Goal: Task Accomplishment & Management: Use online tool/utility

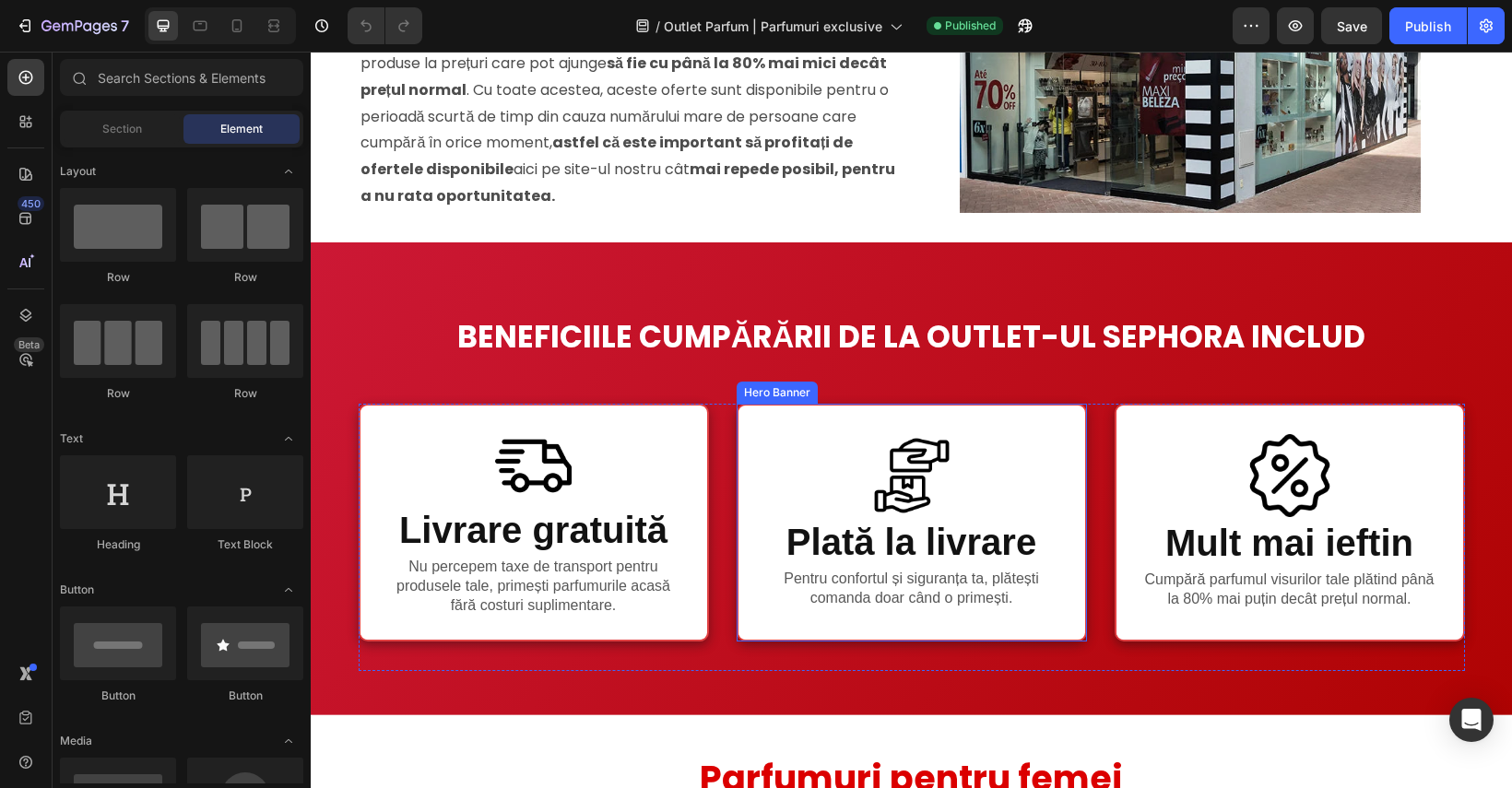
scroll to position [962, 0]
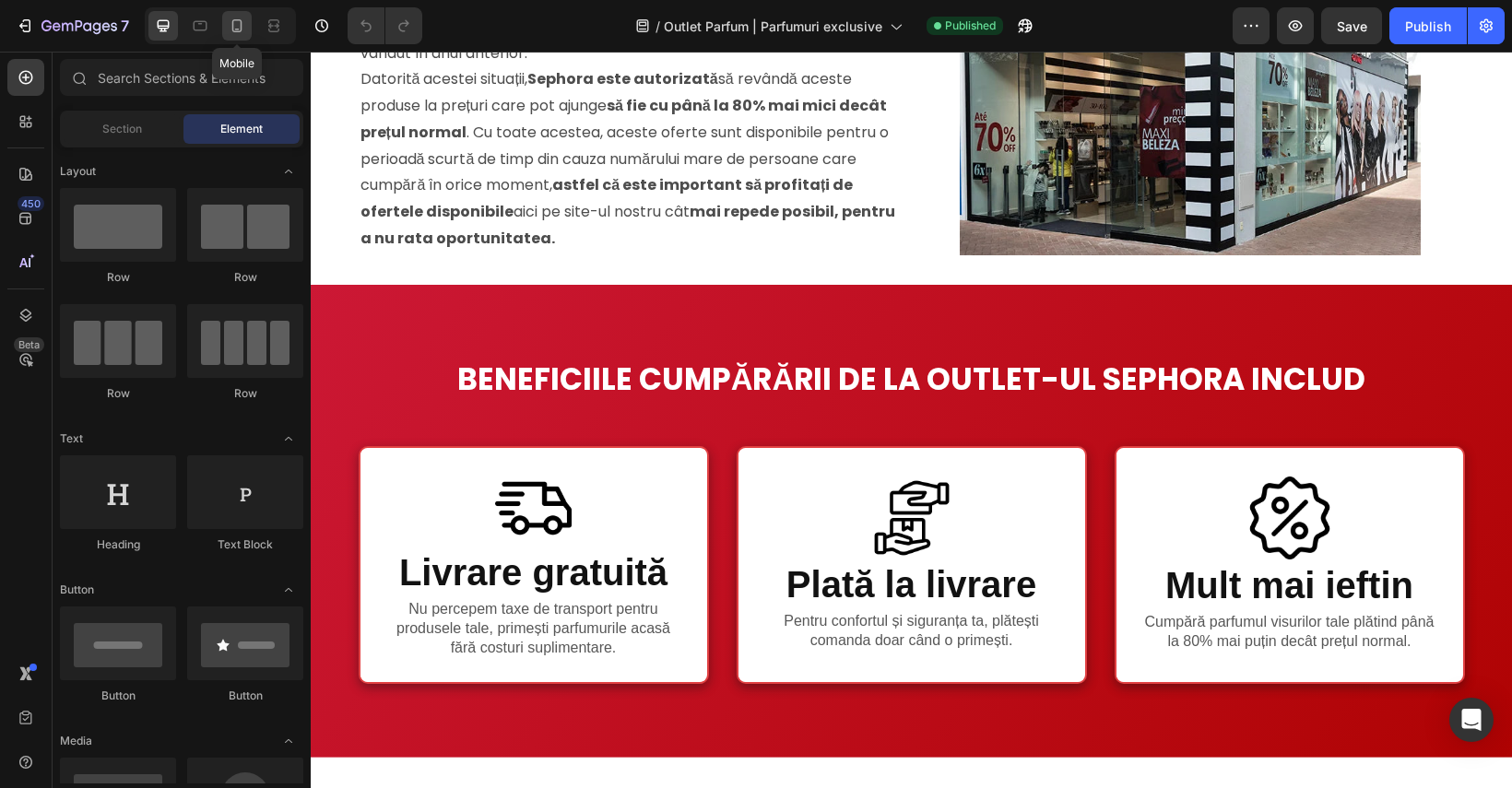
click at [245, 25] on icon at bounding box center [237, 25] width 19 height 19
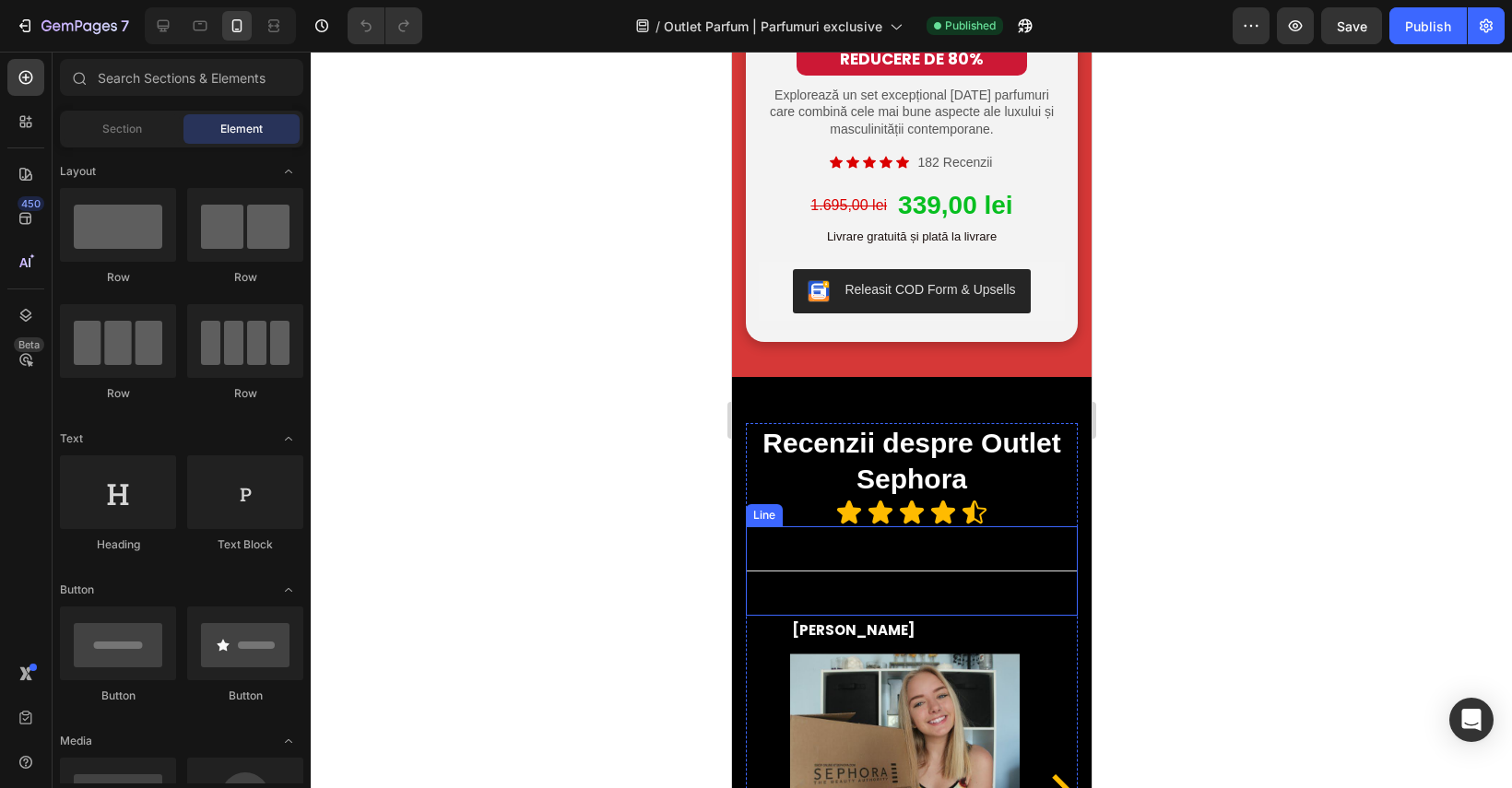
scroll to position [6887, 0]
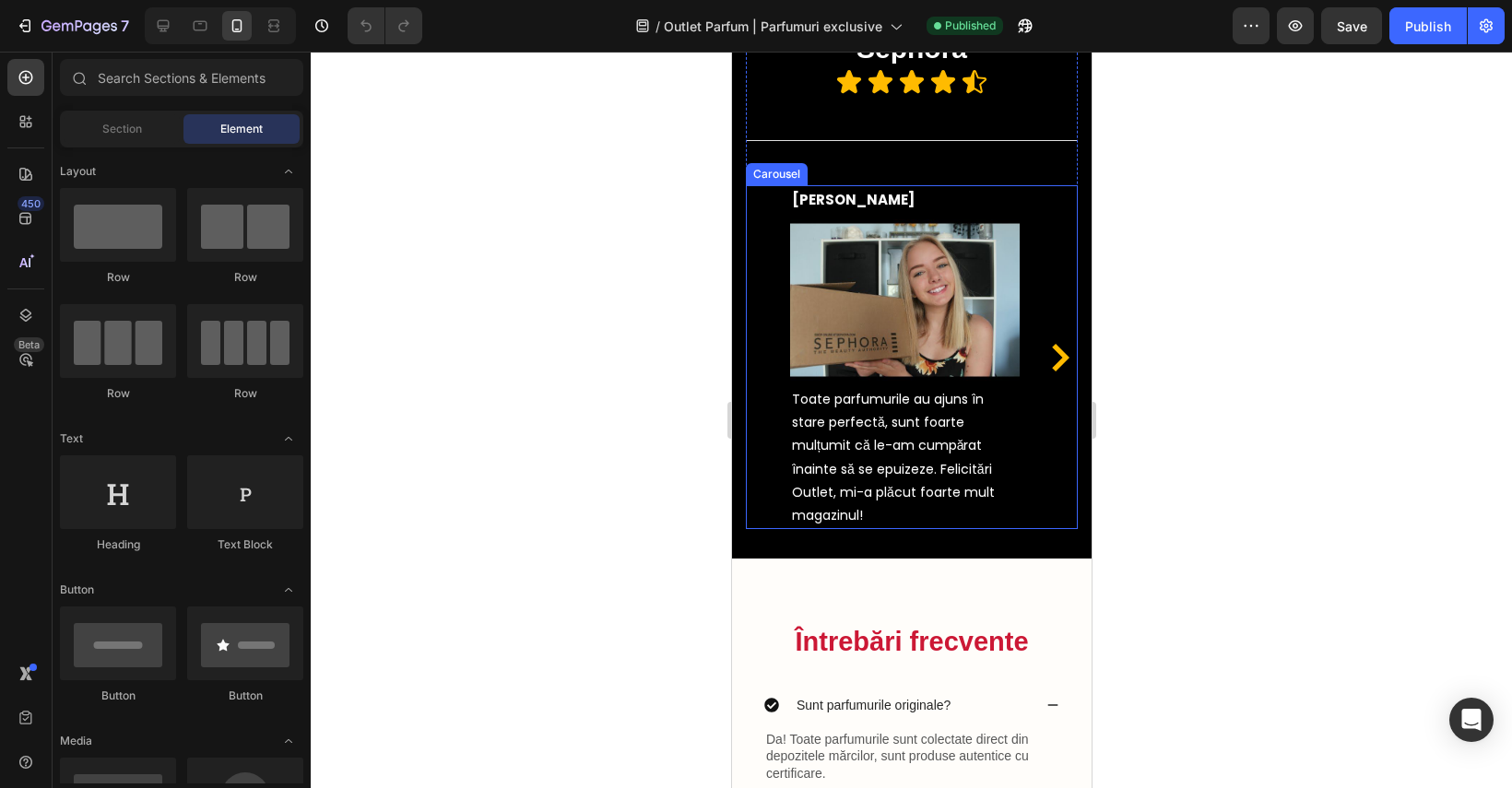
click at [1051, 372] on icon "Carousel Next Arrow" at bounding box center [1060, 358] width 18 height 27
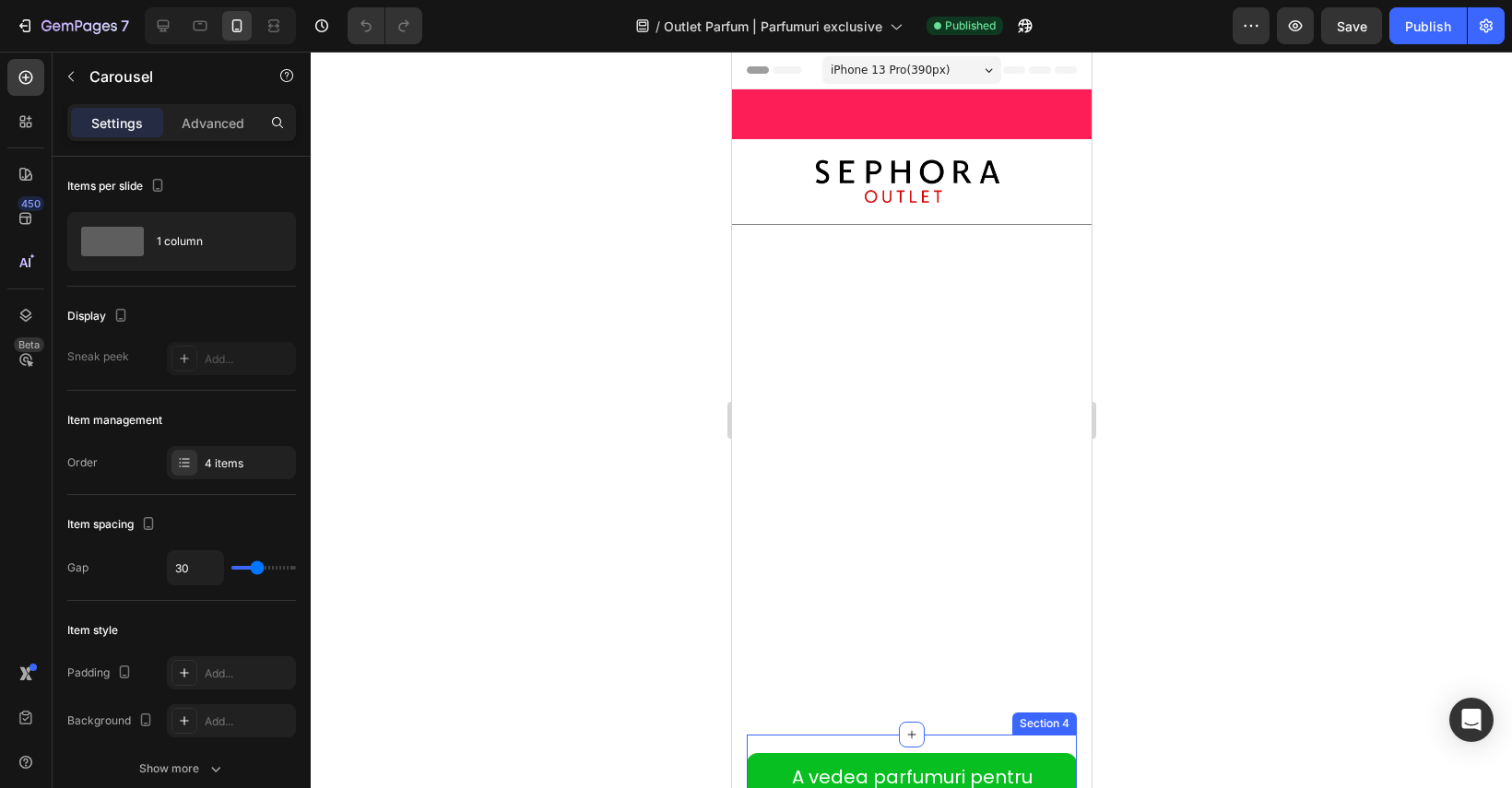
scroll to position [393, 0]
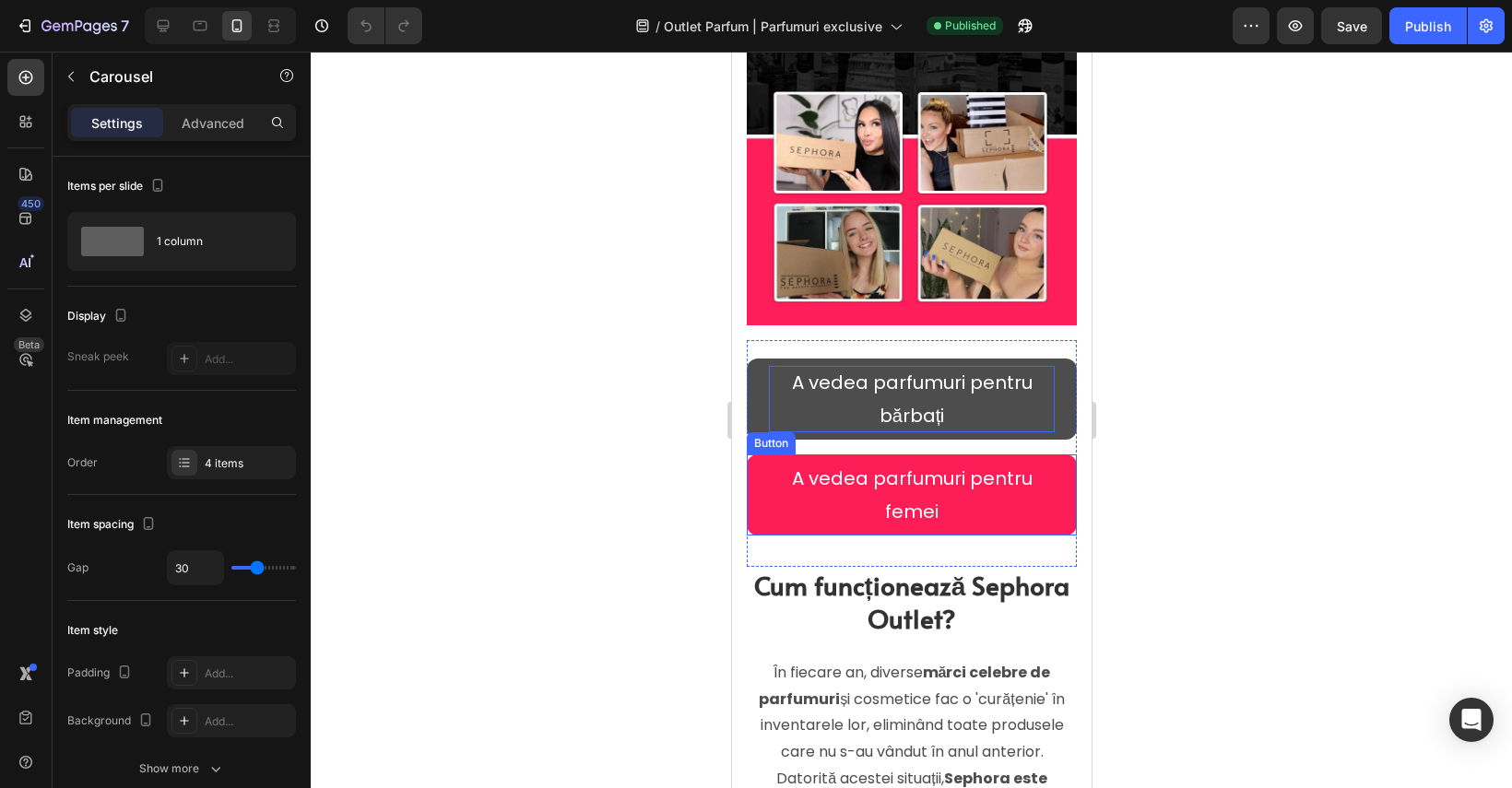
click at [1010, 401] on p "A vedea parfumuri pentru bărbați" at bounding box center [911, 399] width 286 height 66
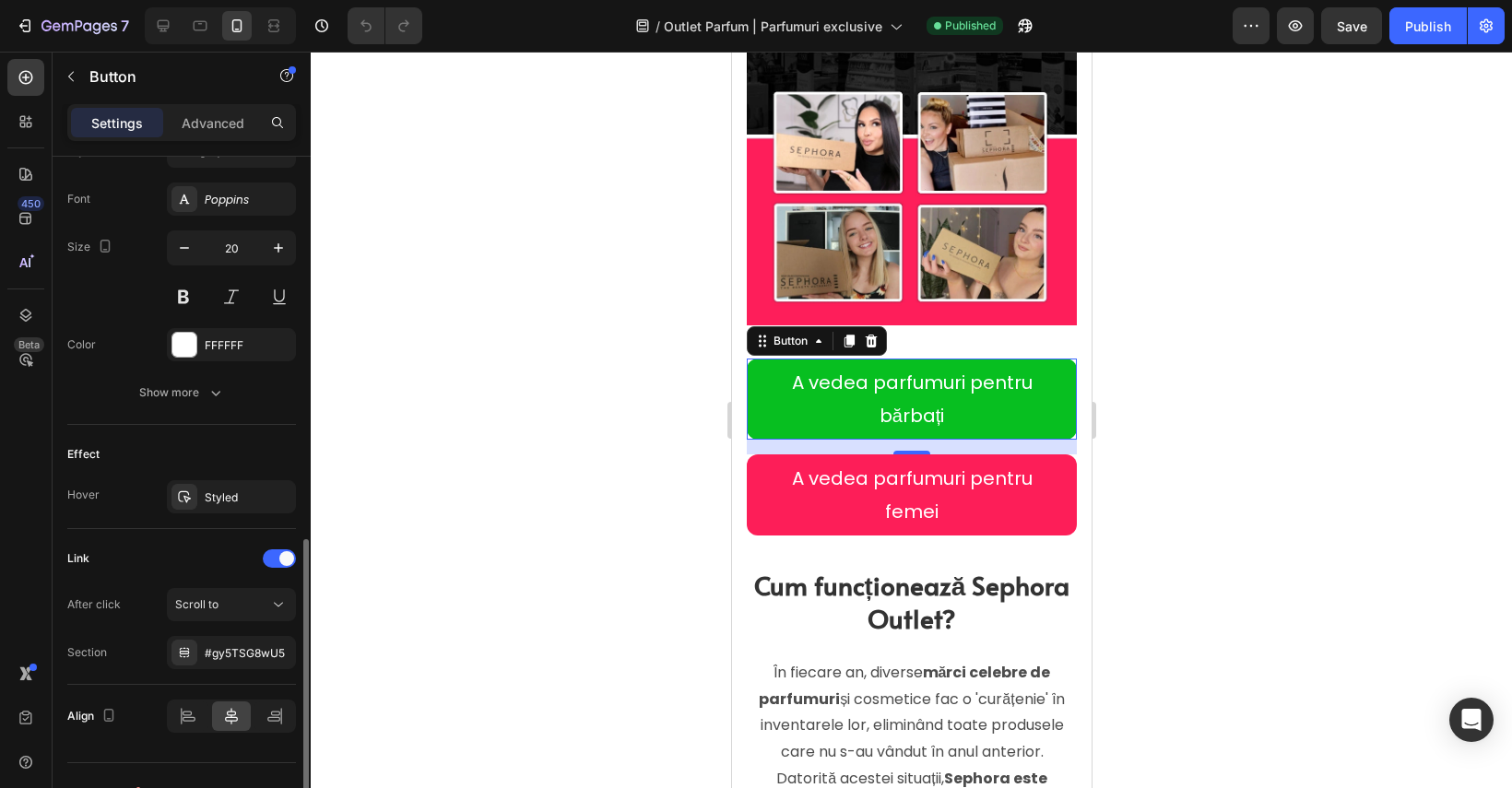
scroll to position [427, 0]
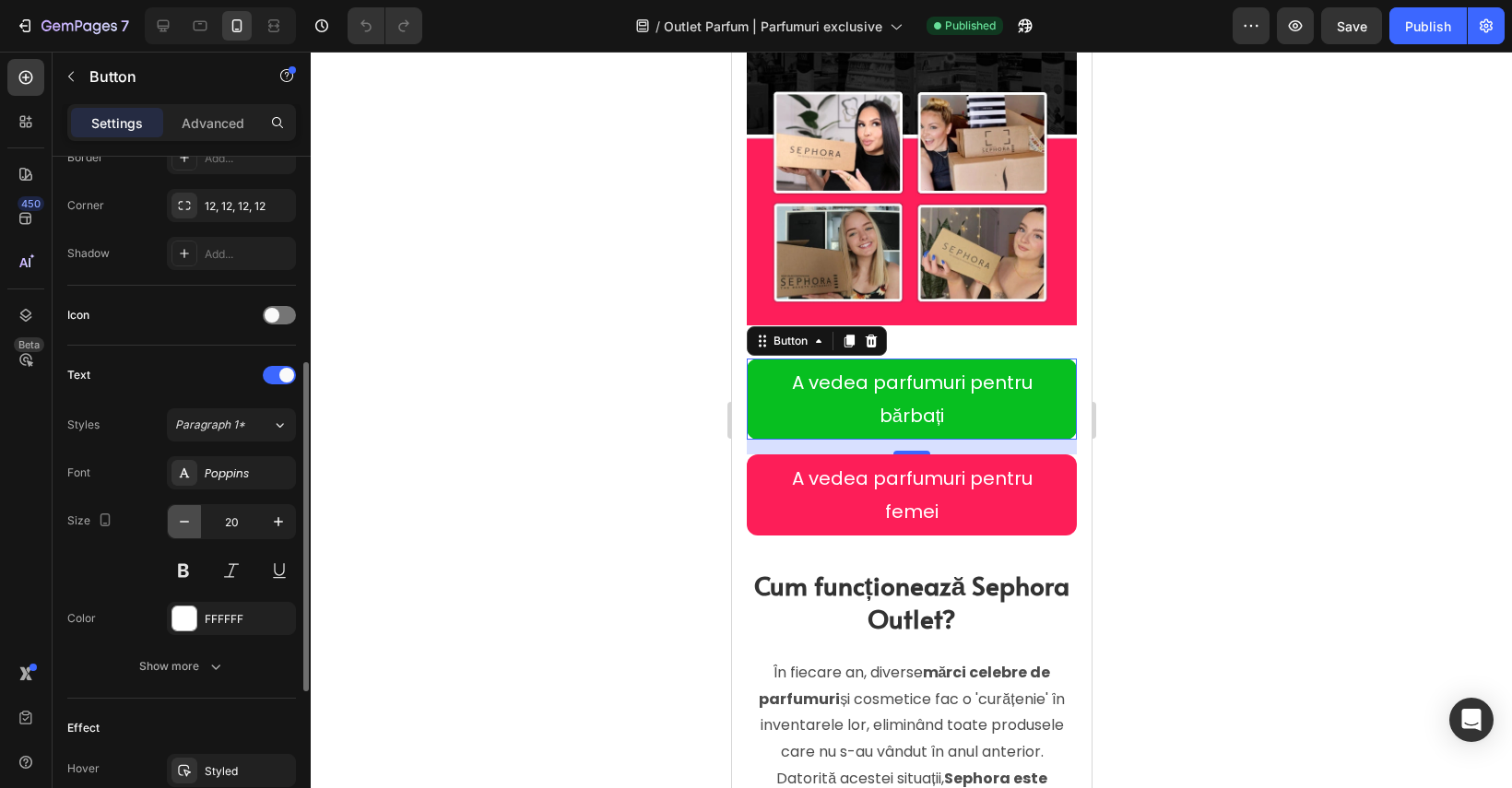
click at [185, 527] on icon "button" at bounding box center [184, 521] width 19 height 19
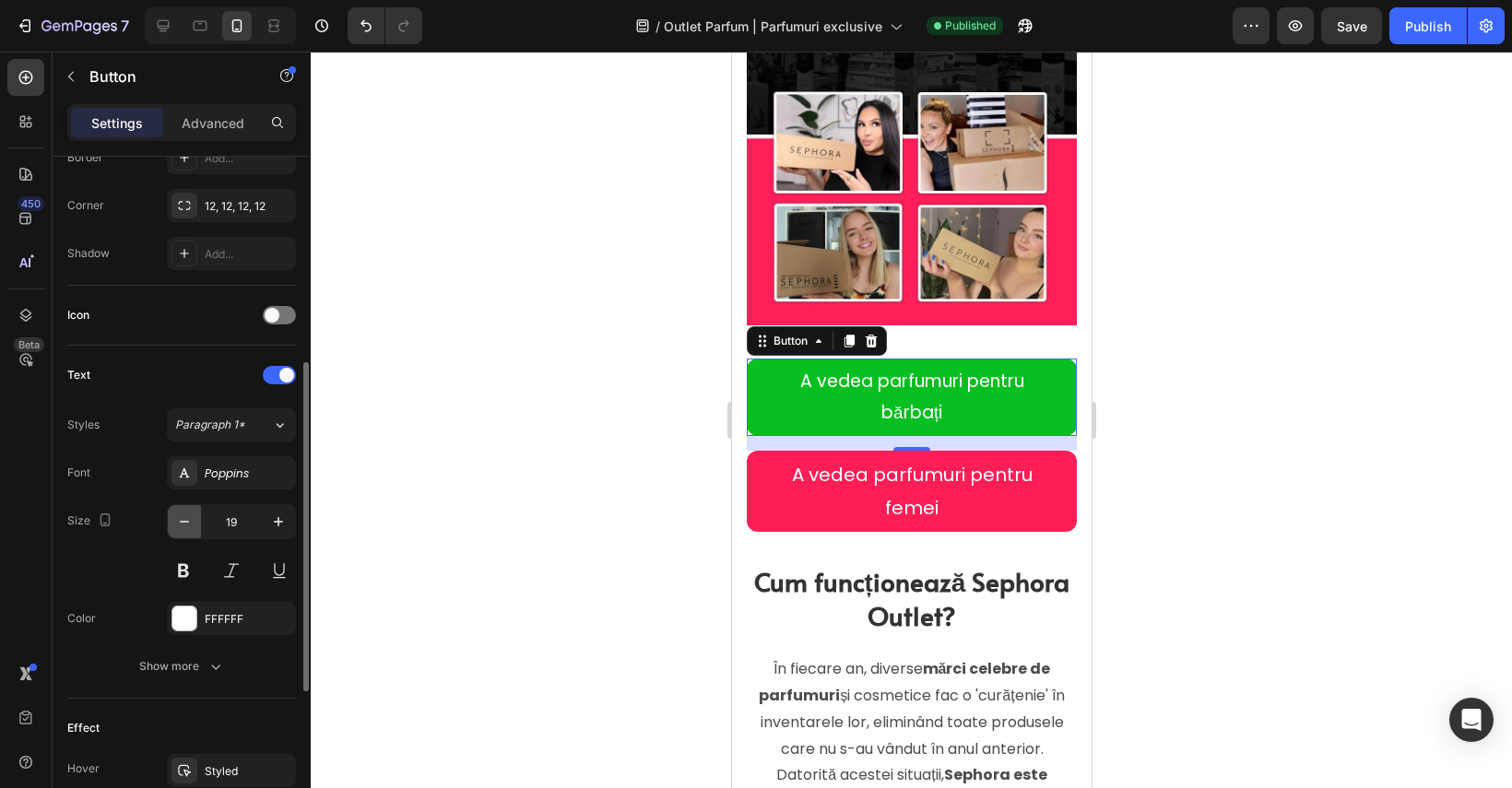
click at [185, 526] on icon "button" at bounding box center [184, 521] width 19 height 19
type input "18"
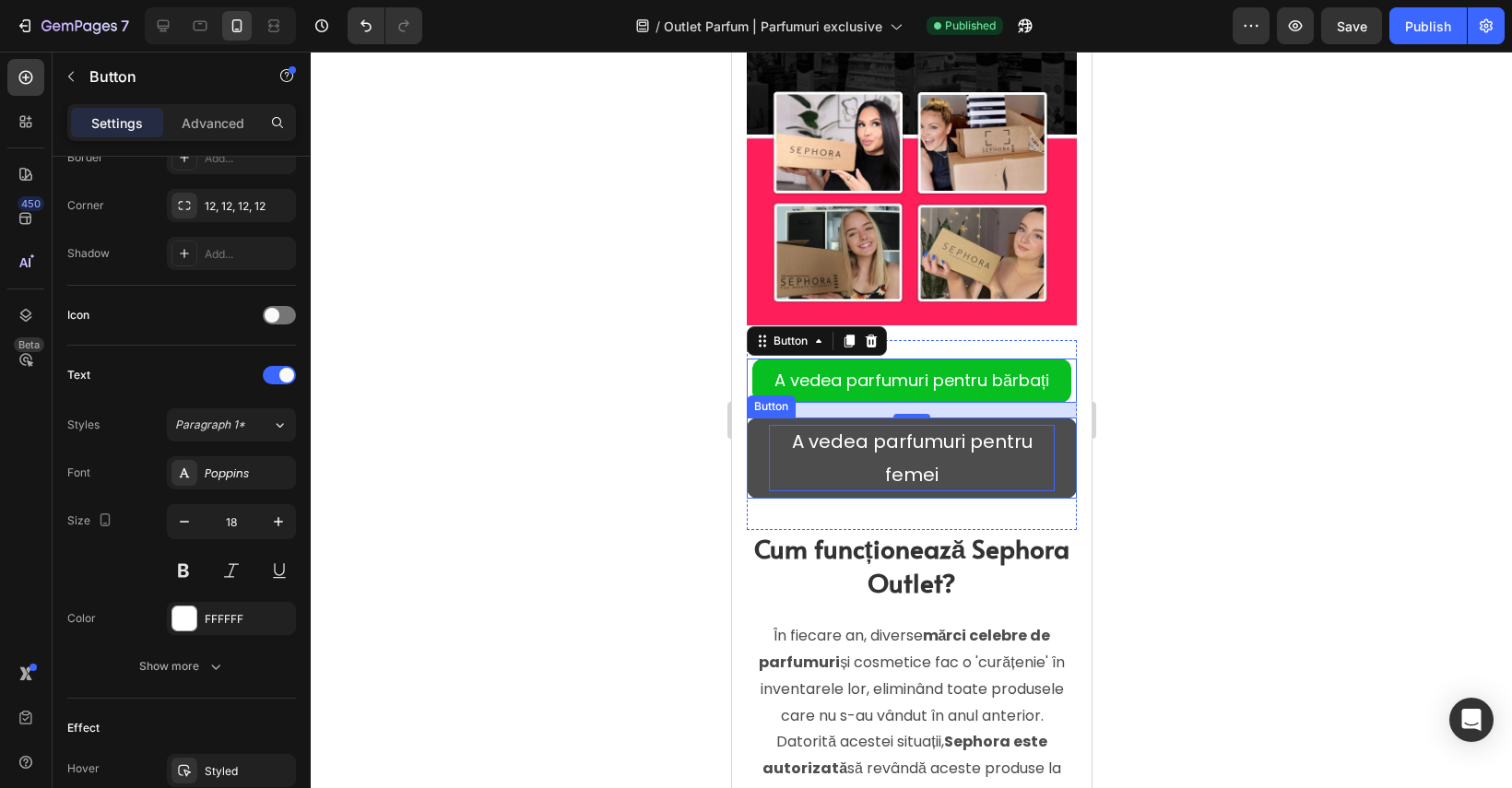
click at [823, 490] on p "A vedea parfumuri pentru femei" at bounding box center [911, 459] width 286 height 66
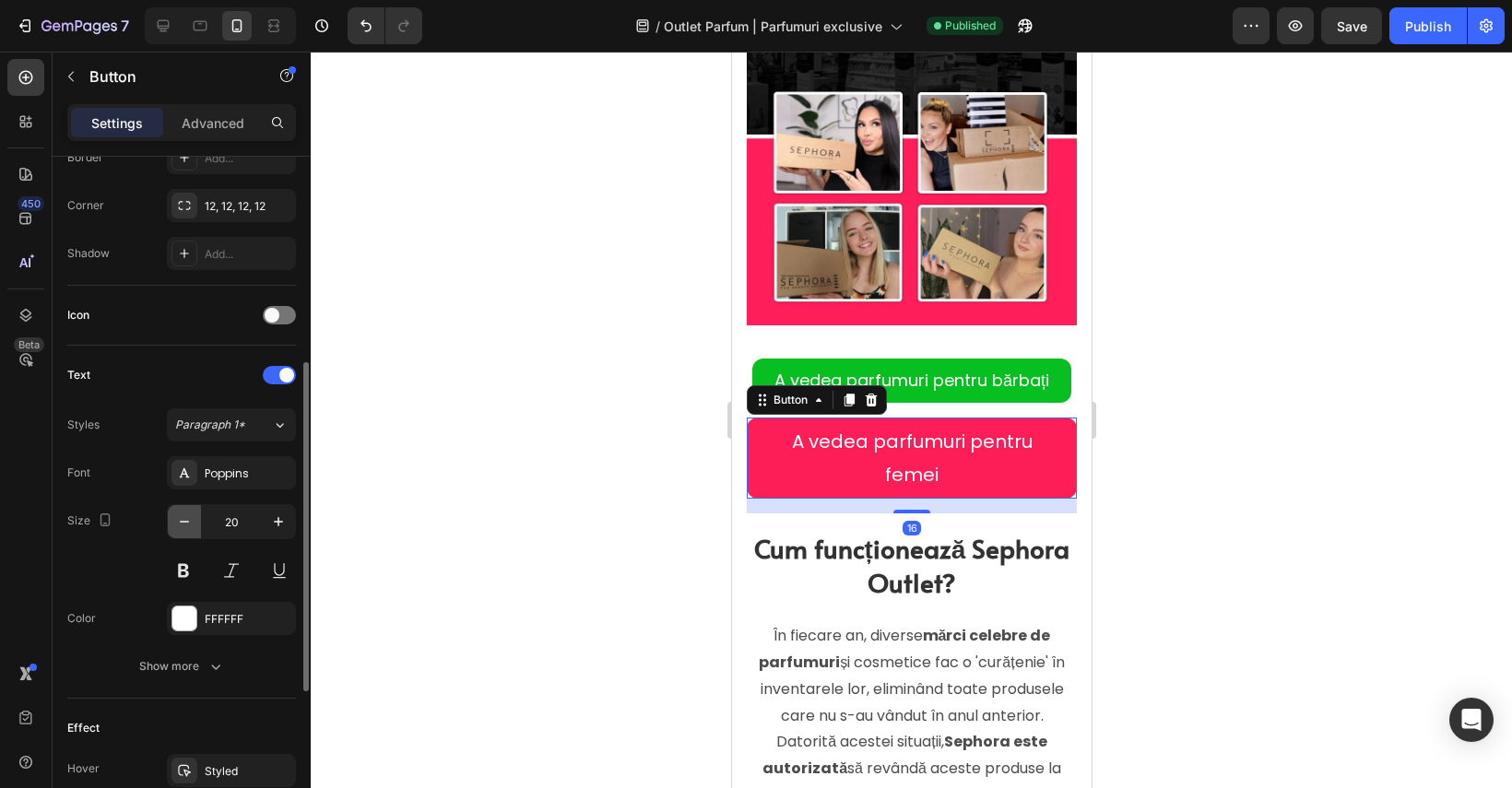
click at [176, 515] on icon "button" at bounding box center [184, 521] width 19 height 19
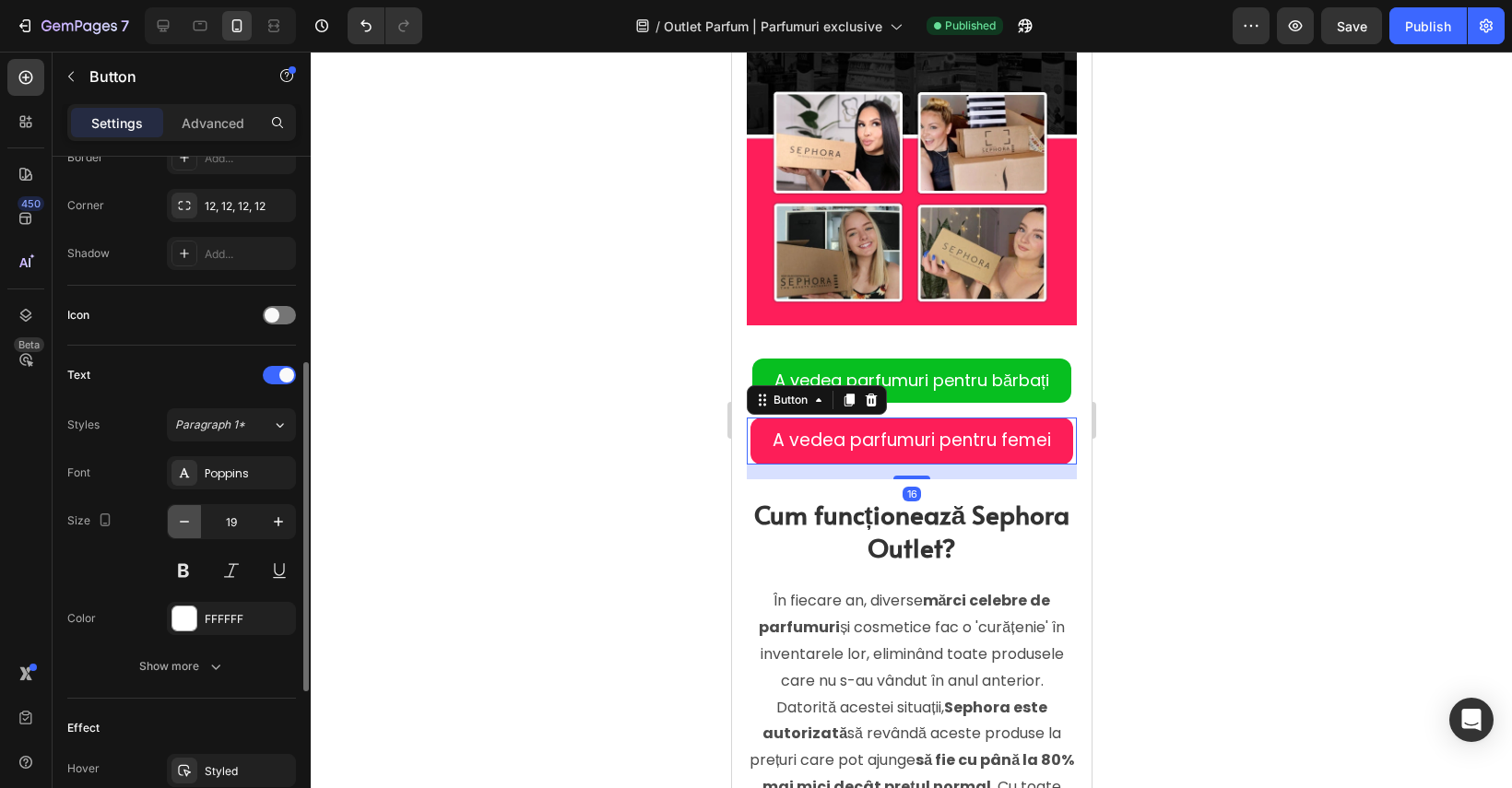
click at [176, 515] on icon "button" at bounding box center [184, 521] width 19 height 19
type input "18"
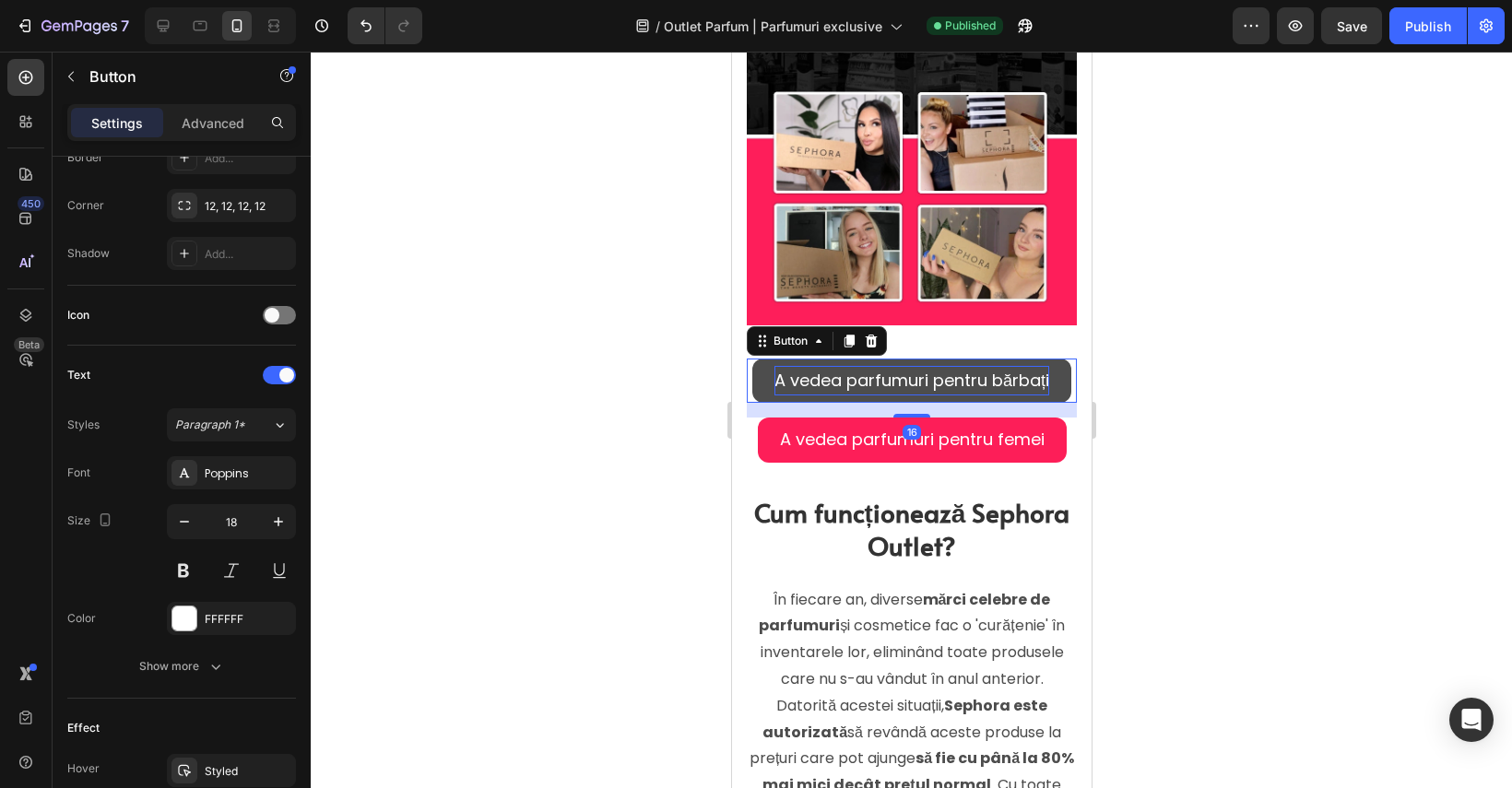
click at [831, 373] on p "A vedea parfumuri pentru bărbați" at bounding box center [911, 380] width 275 height 29
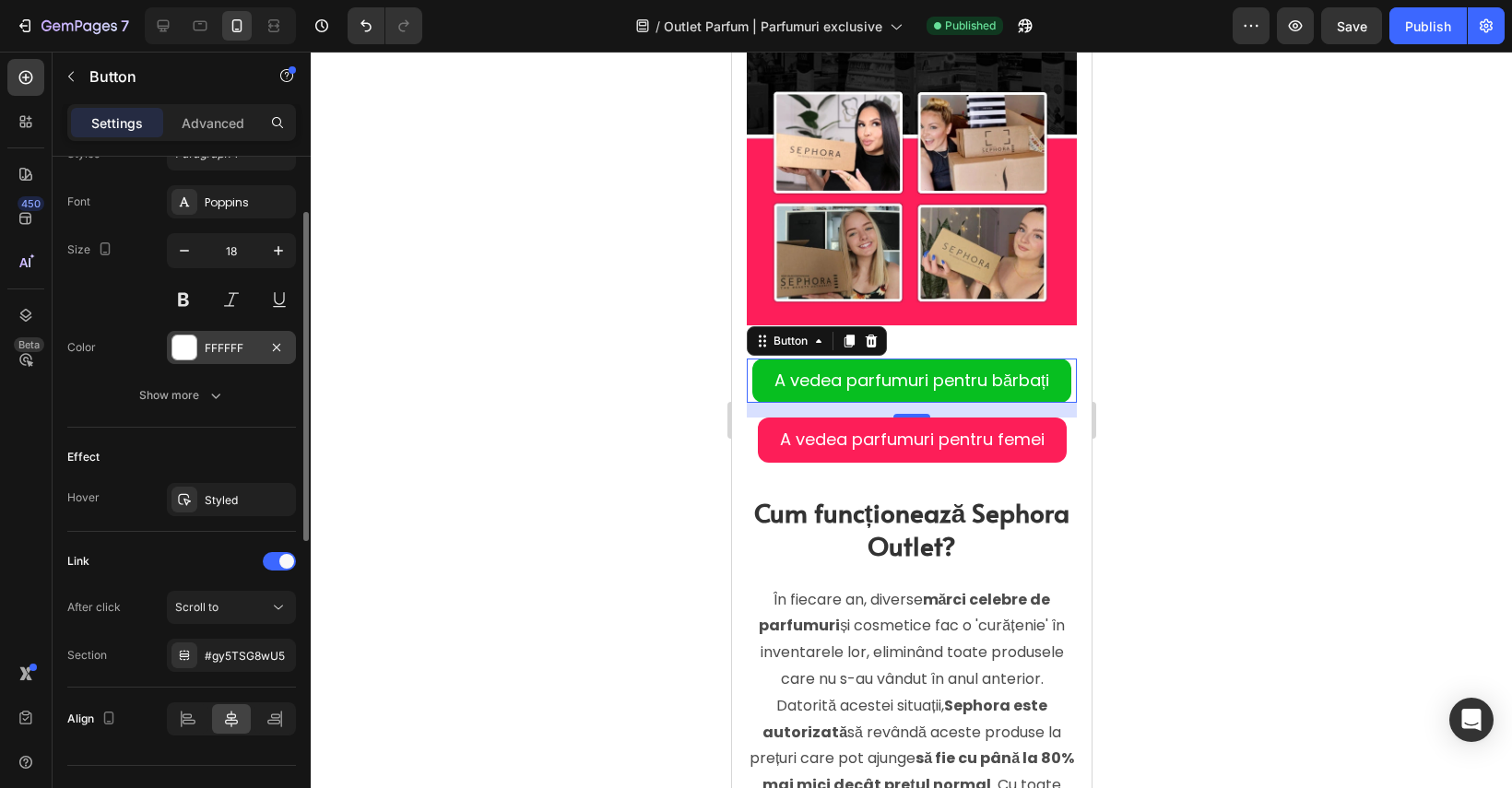
scroll to position [0, 0]
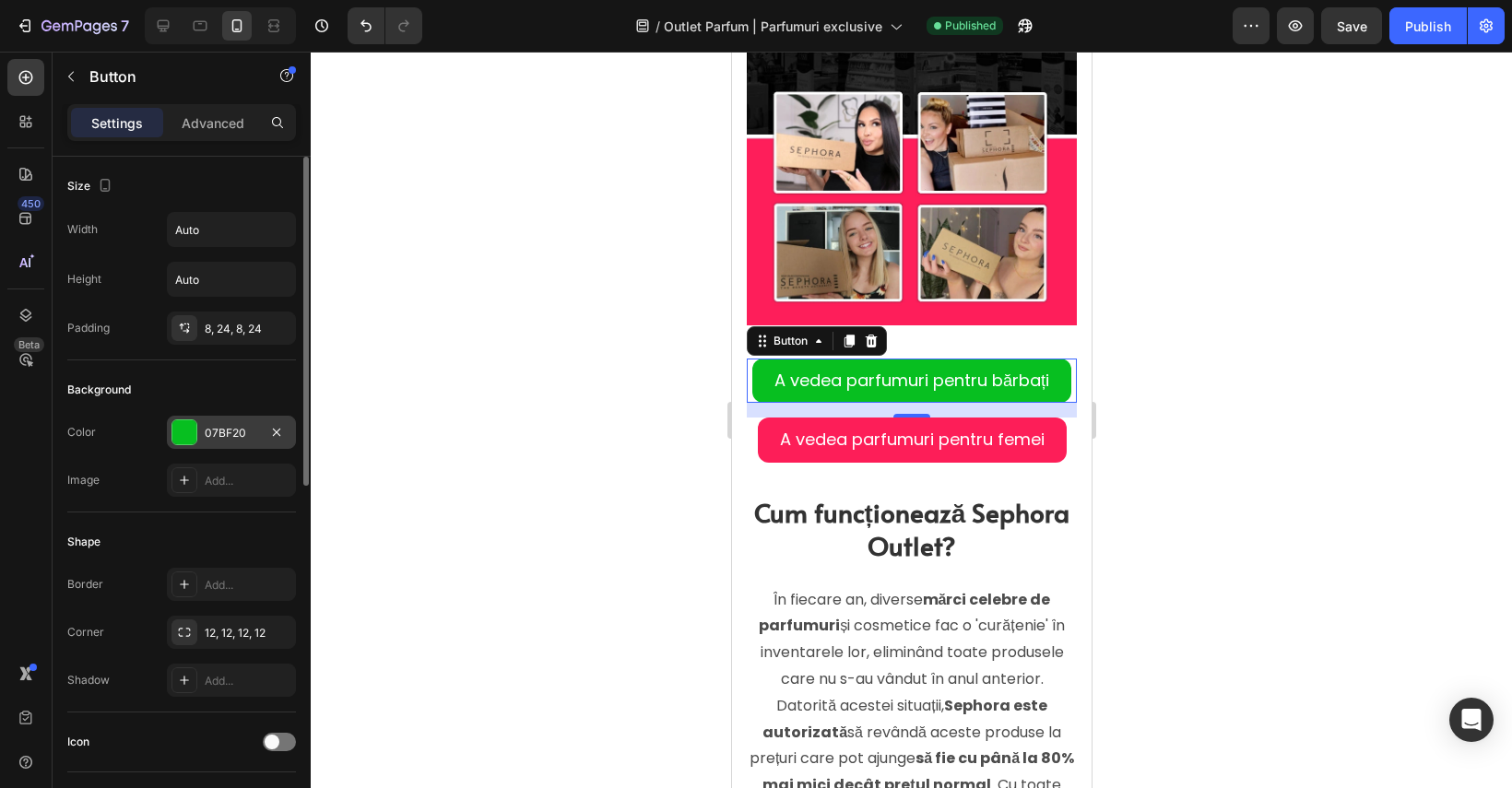
click at [185, 431] on div at bounding box center [184, 432] width 24 height 24
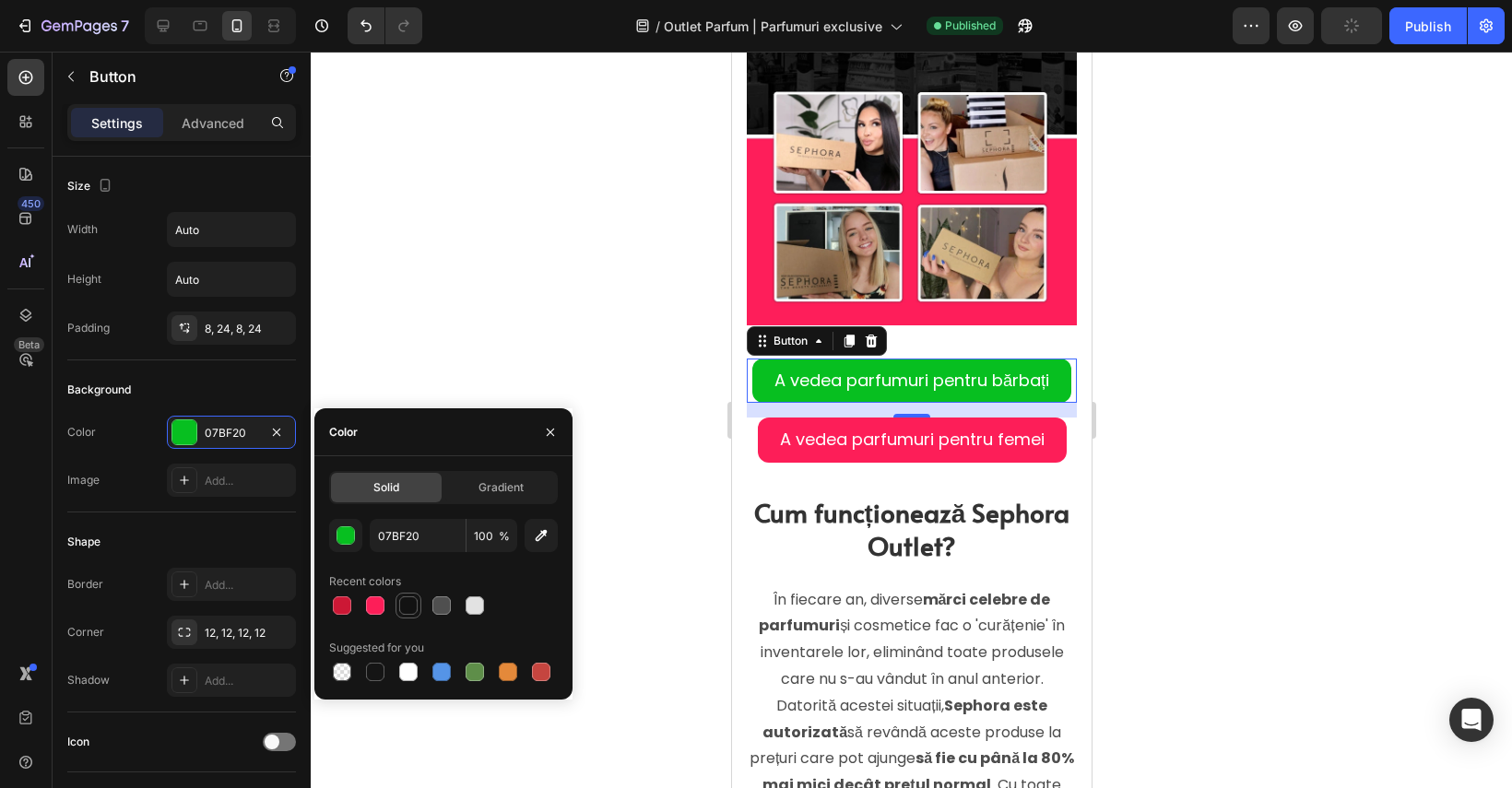
click at [414, 603] on div at bounding box center [408, 605] width 19 height 19
type input "121212"
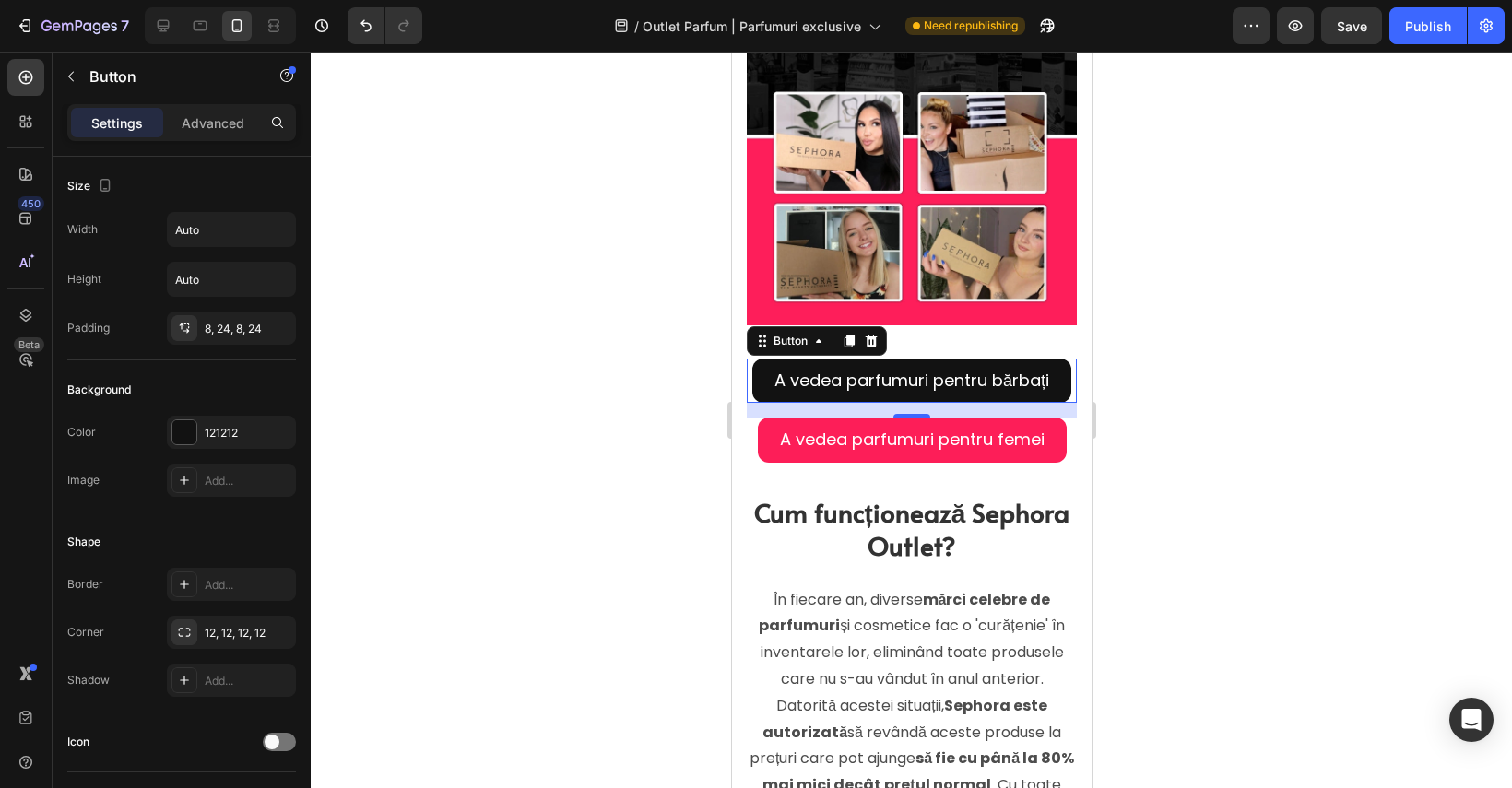
click at [502, 368] on div at bounding box center [912, 419] width 1202 height 736
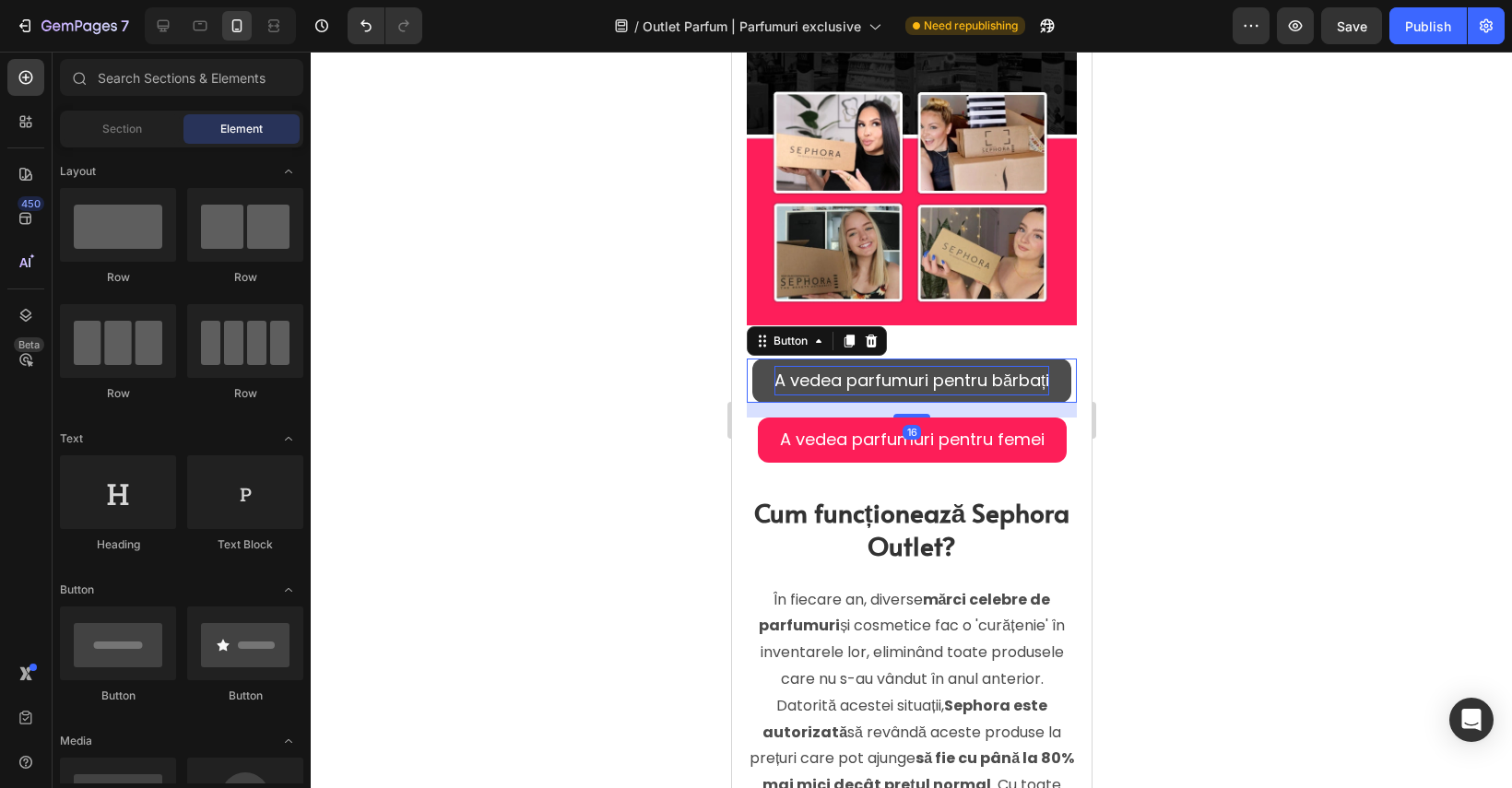
click at [775, 384] on p "A vedea parfumuri pentru bărbați" at bounding box center [911, 380] width 275 height 29
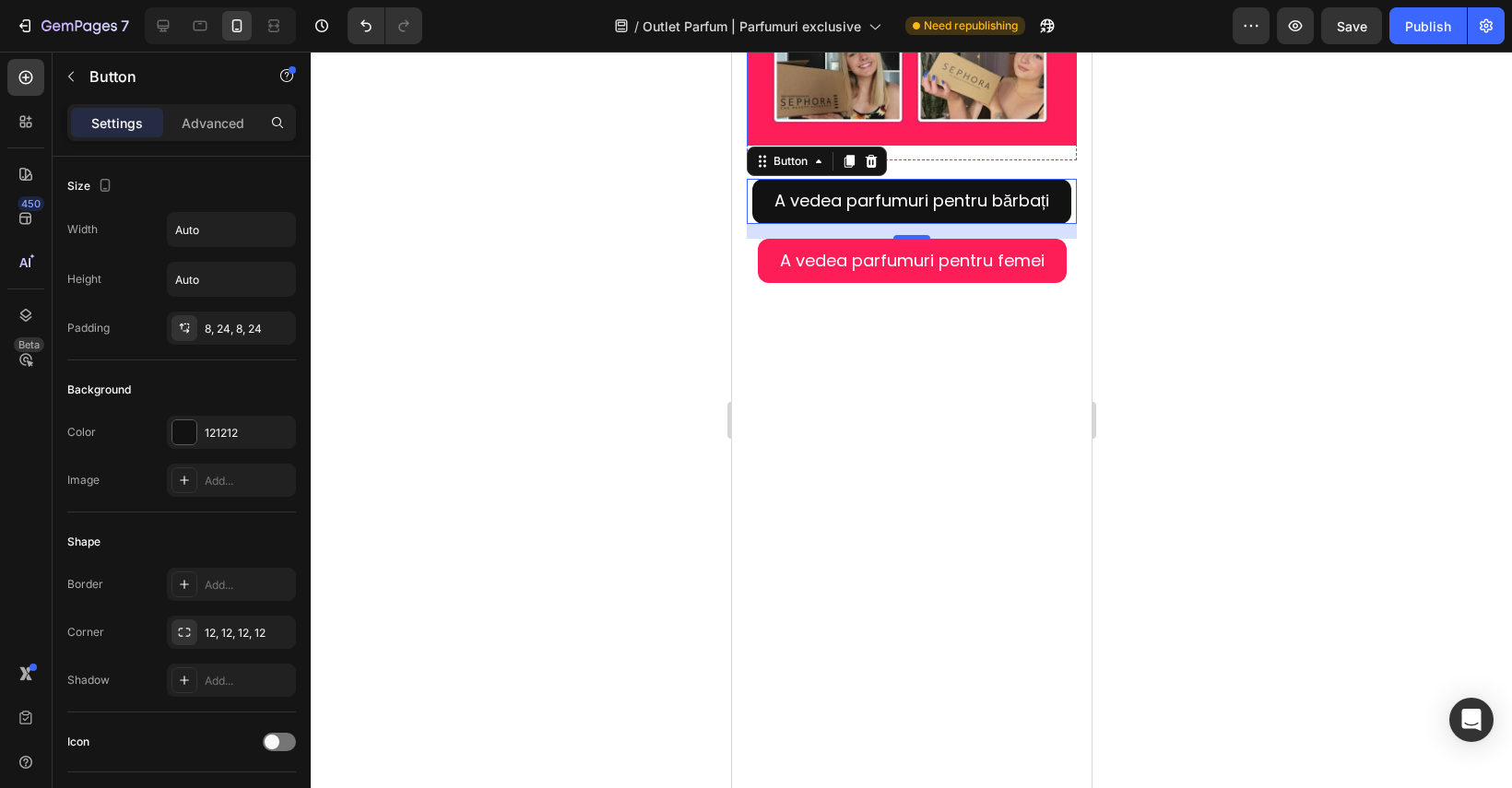
scroll to position [580, 0]
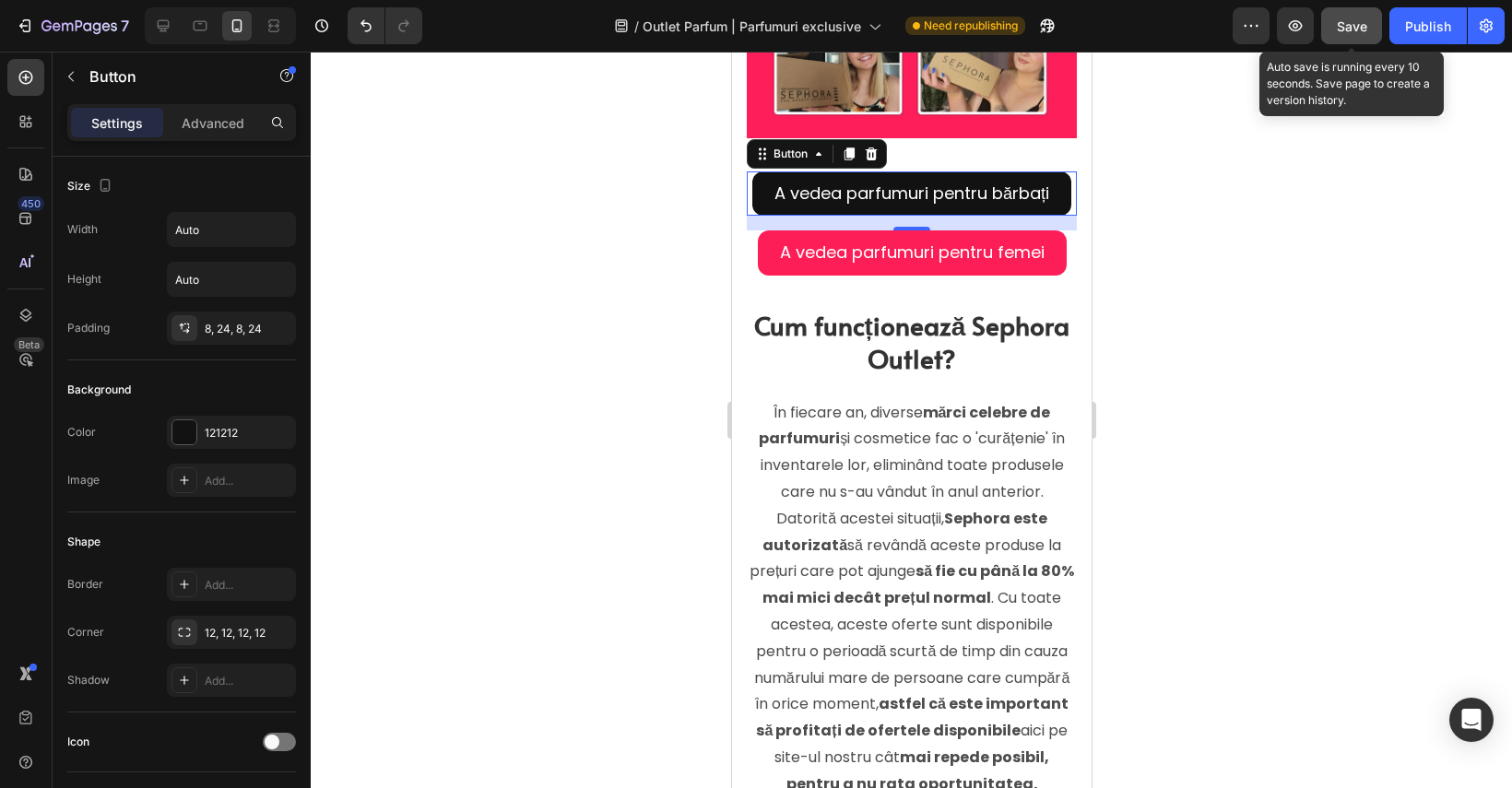
click at [1361, 24] on span "Save" at bounding box center [1352, 26] width 30 height 16
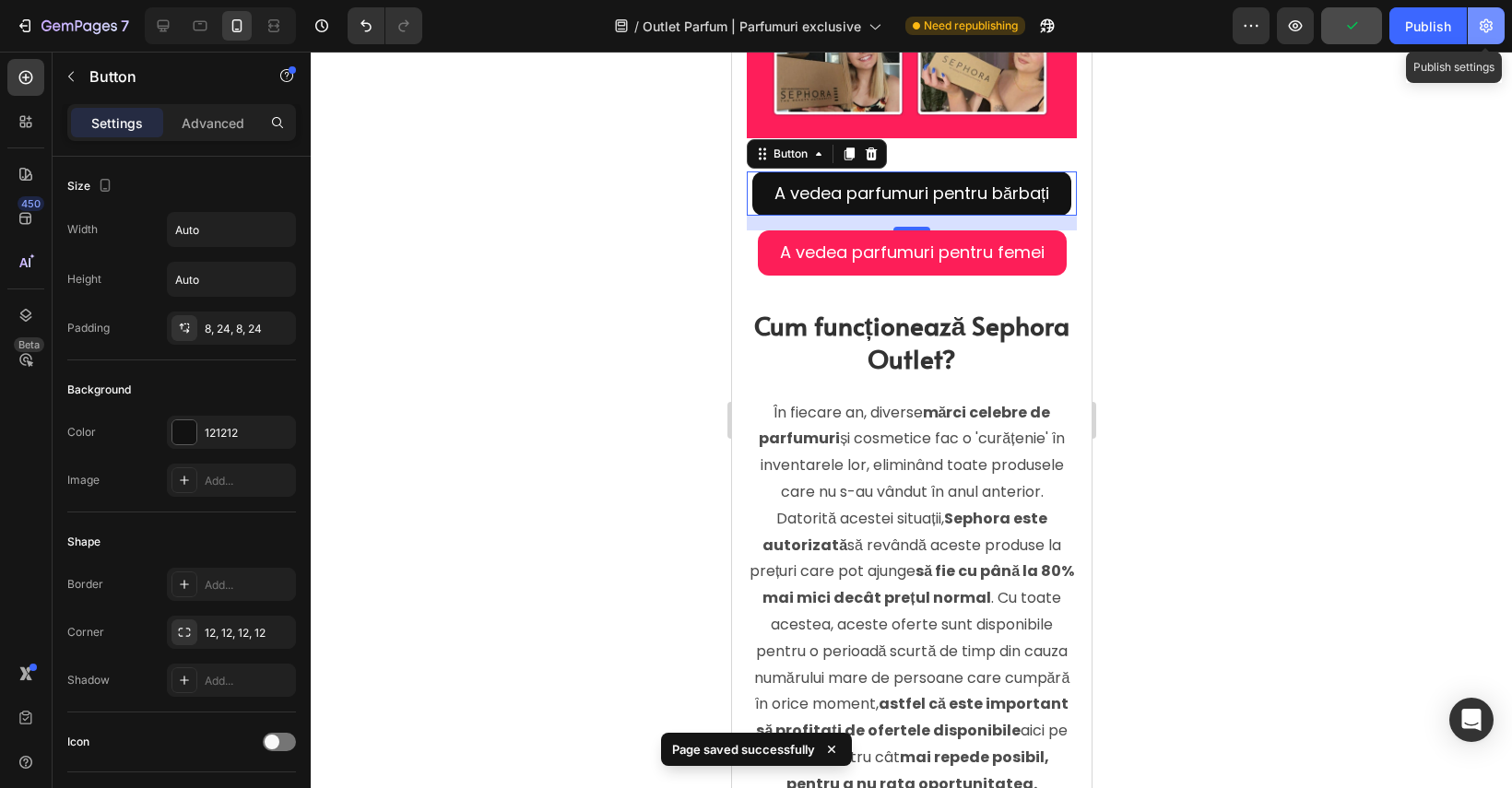
click at [1480, 21] on icon "button" at bounding box center [1487, 25] width 19 height 19
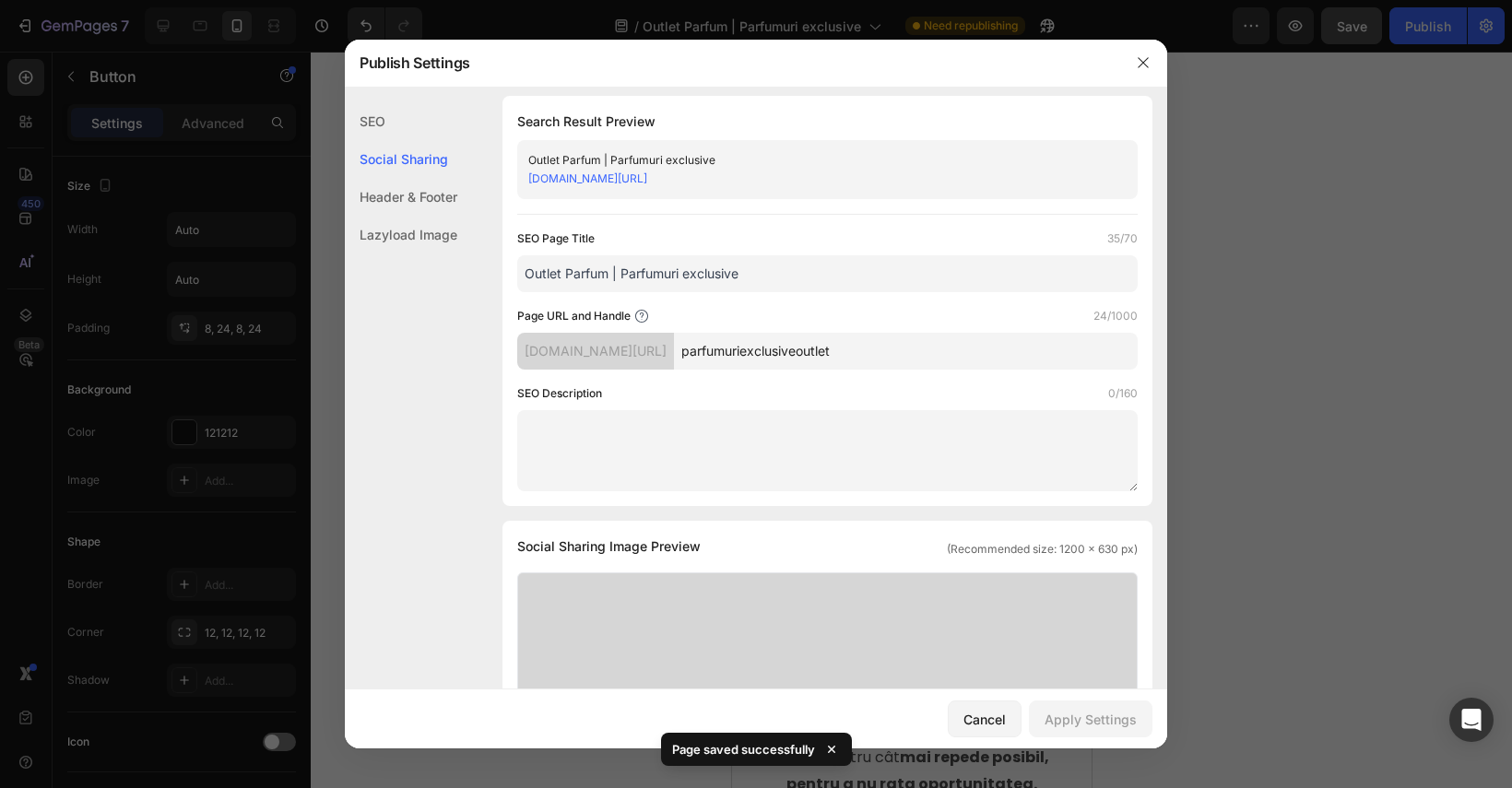
scroll to position [0, 0]
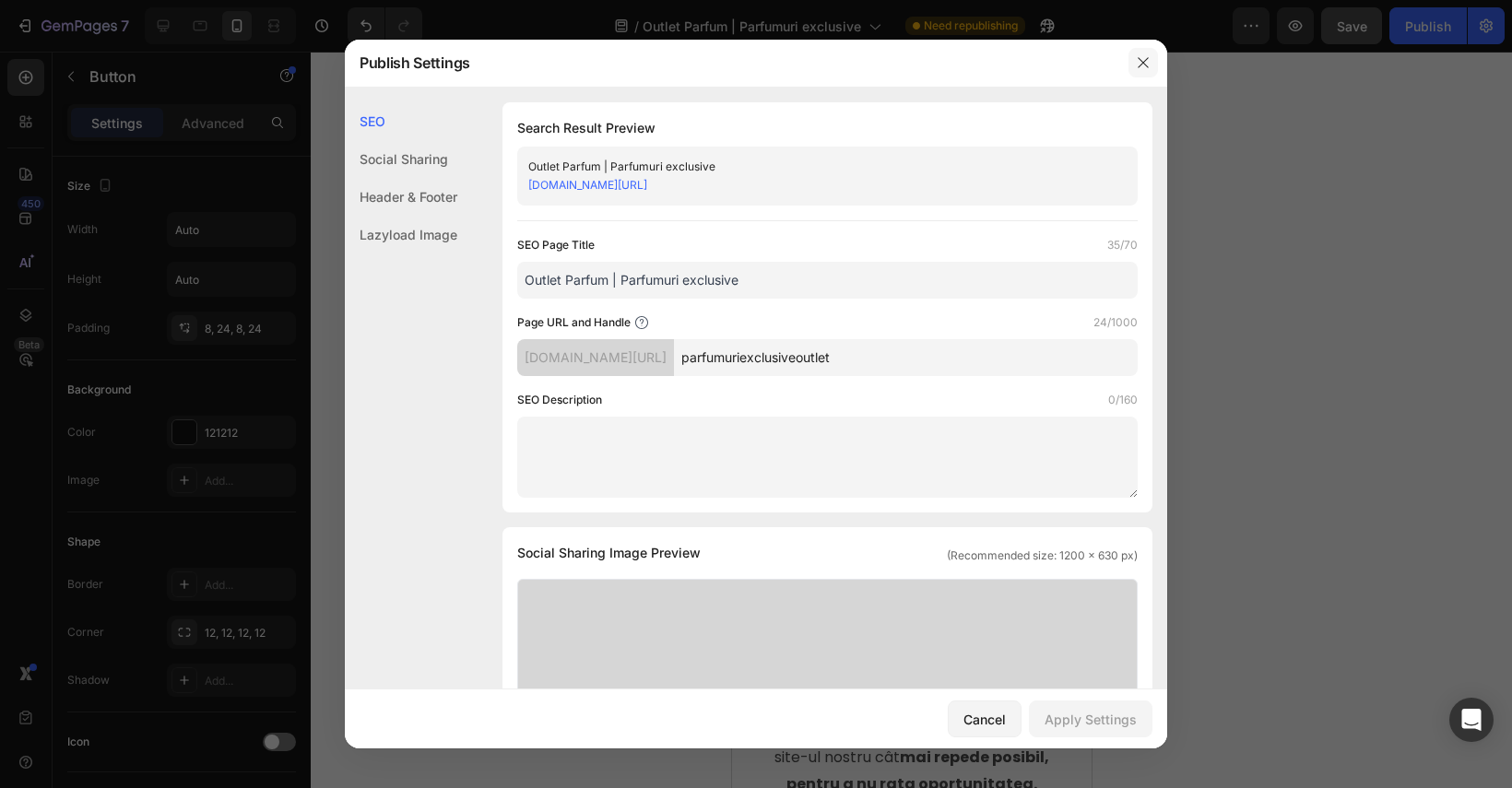
click at [1142, 62] on icon "button" at bounding box center [1143, 63] width 10 height 10
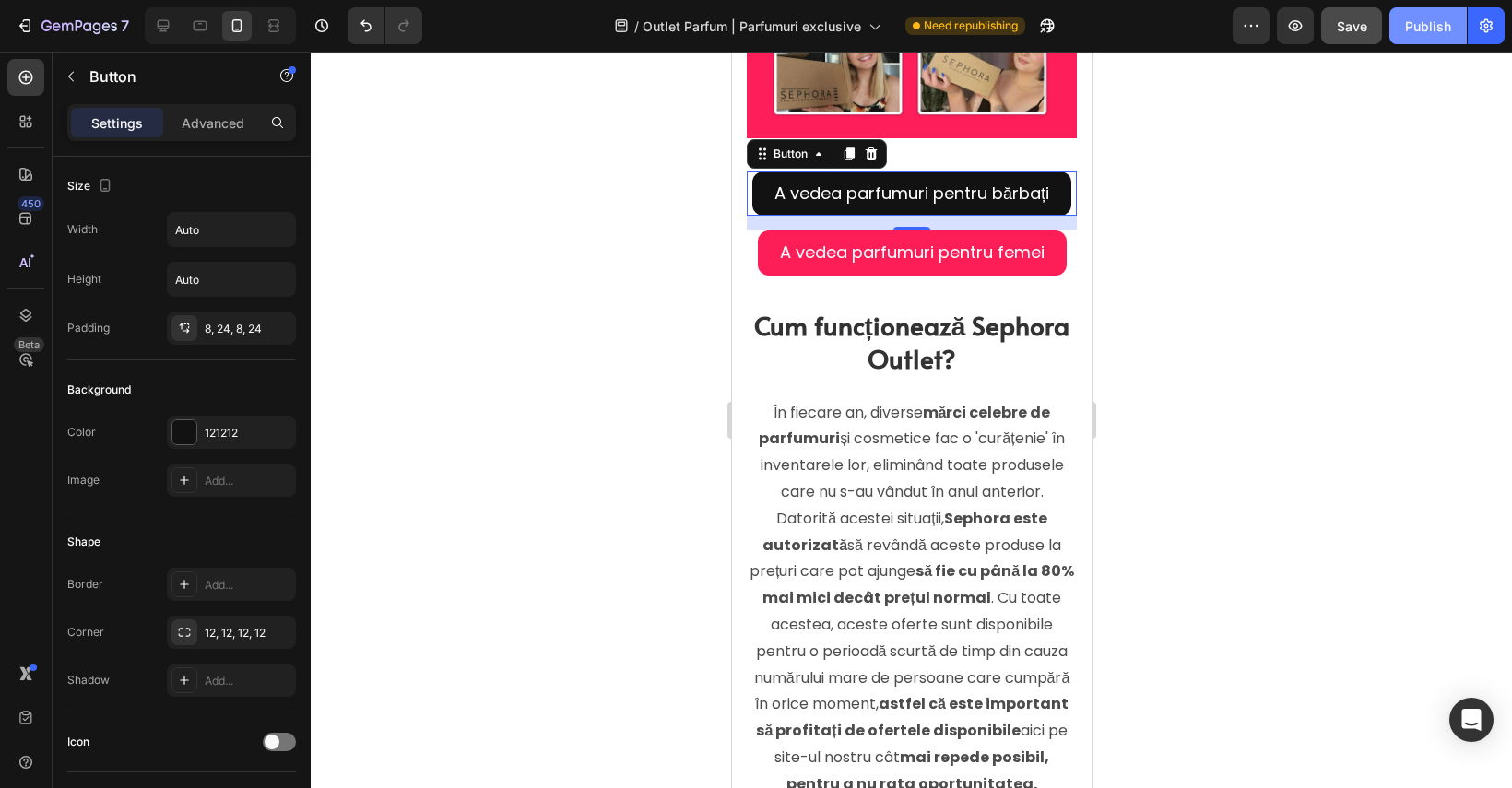
click at [1407, 17] on div "Publish" at bounding box center [1428, 26] width 46 height 20
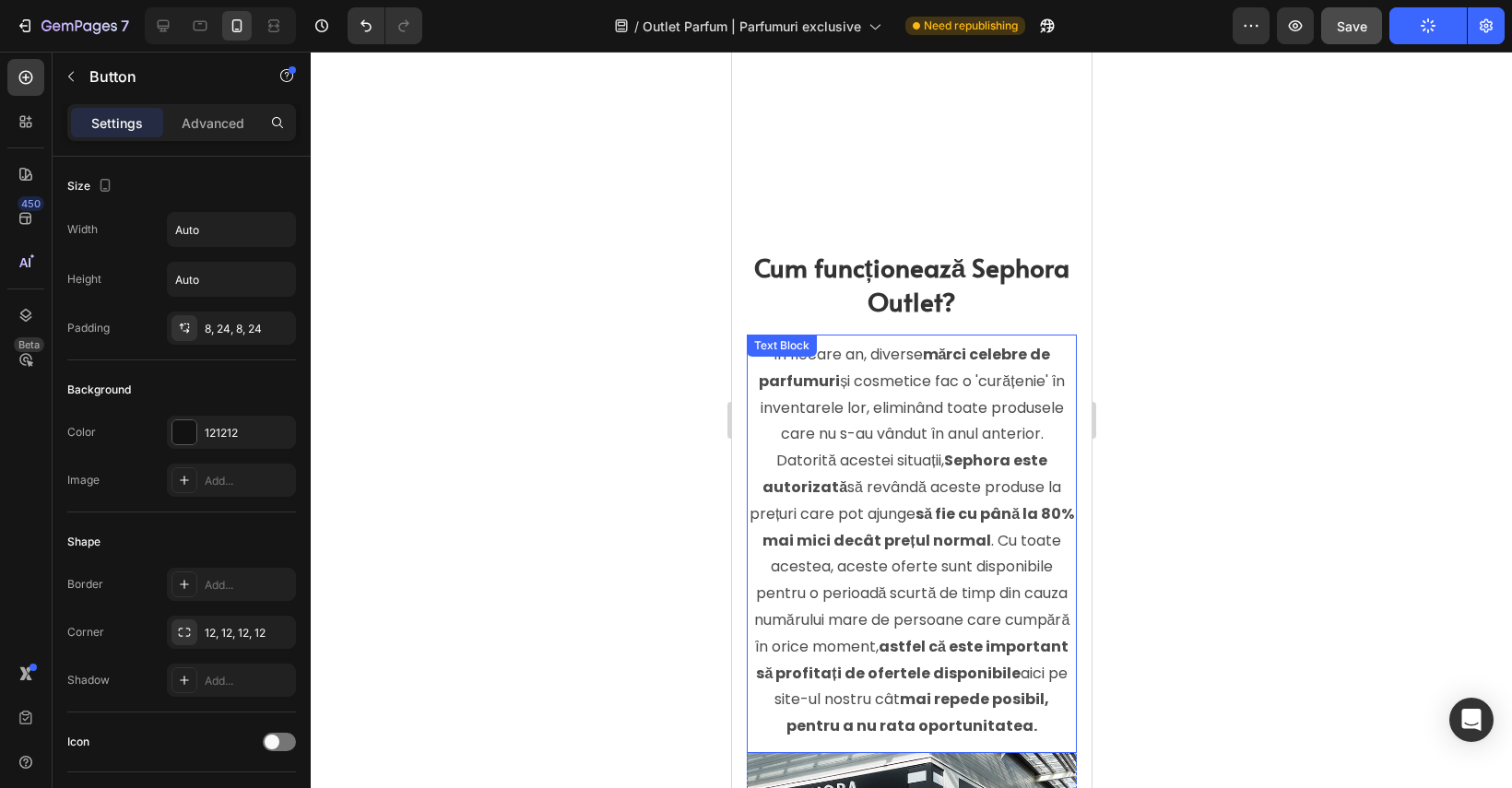
scroll to position [63, 0]
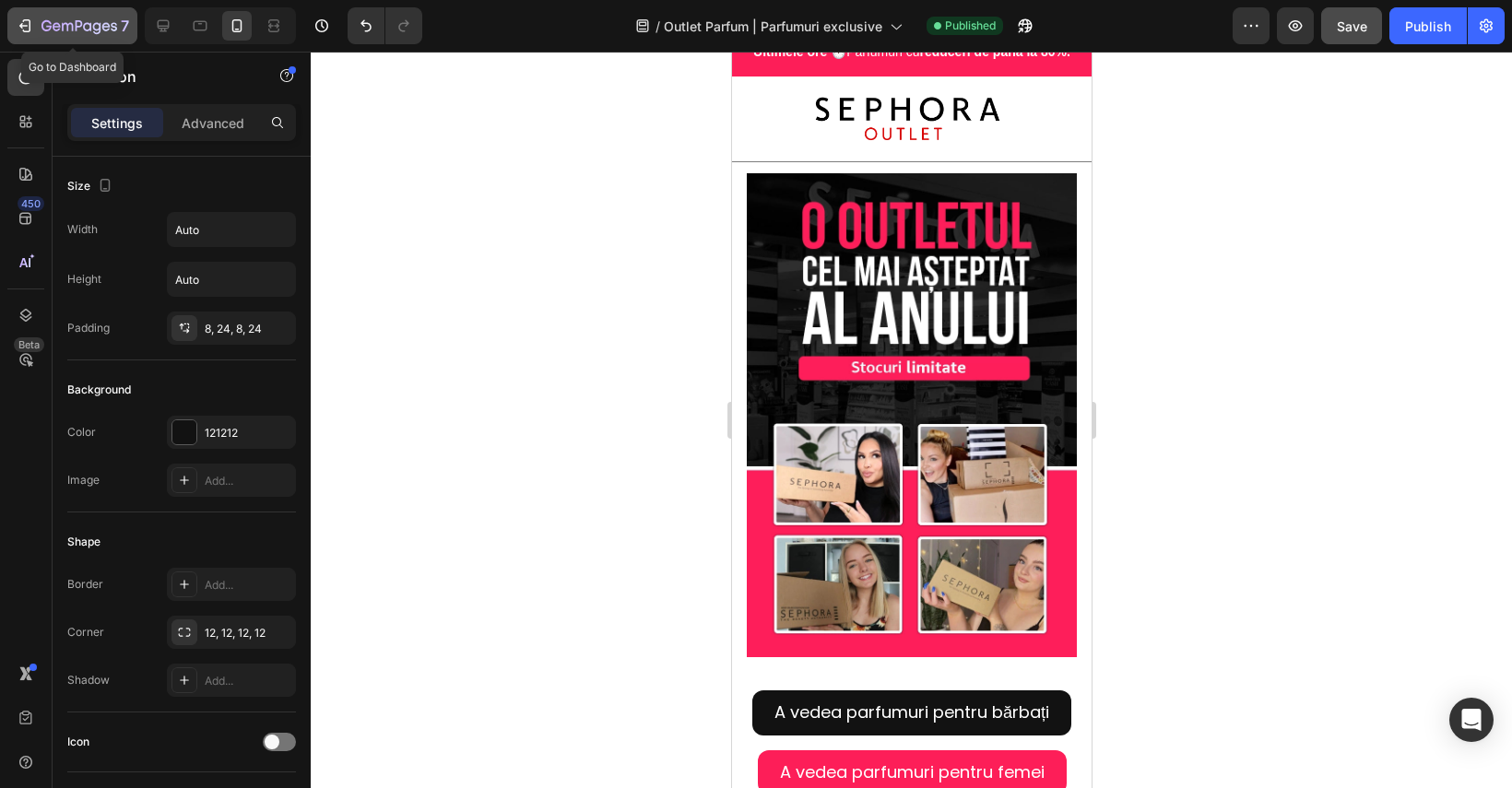
click at [21, 32] on icon "button" at bounding box center [24, 25] width 19 height 19
